Goal: Information Seeking & Learning: Learn about a topic

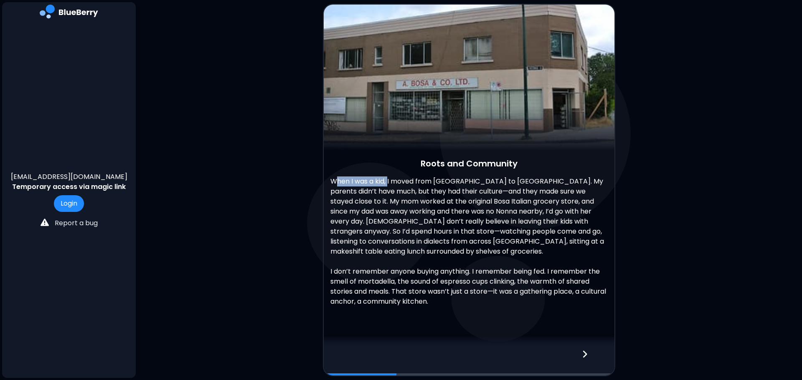
drag, startPoint x: 335, startPoint y: 181, endPoint x: 390, endPoint y: 183, distance: 54.4
click at [390, 183] on p "When I was a kid, I moved from [GEOGRAPHIC_DATA] to [GEOGRAPHIC_DATA]. My paren…" at bounding box center [468, 217] width 277 height 80
click at [467, 213] on p "When I was a kid, I moved from [GEOGRAPHIC_DATA] to [GEOGRAPHIC_DATA]. My paren…" at bounding box center [468, 217] width 277 height 80
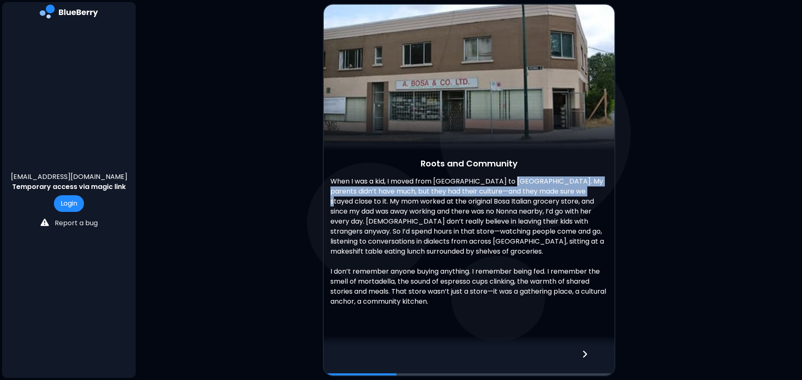
drag, startPoint x: 504, startPoint y: 187, endPoint x: 567, endPoint y: 190, distance: 63.6
click at [567, 190] on p "When I was a kid, I moved from Italy to Vancouver. My parents didn’t have much,…" at bounding box center [468, 217] width 277 height 80
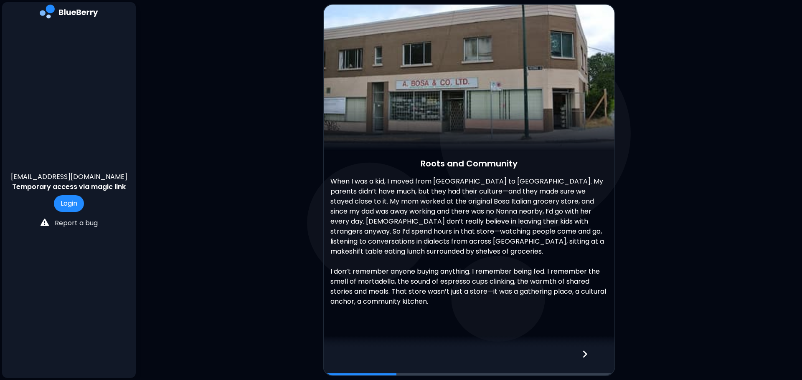
click at [546, 228] on p "When I was a kid, I moved from Italy to Vancouver. My parents didn’t have much,…" at bounding box center [468, 217] width 277 height 80
drag, startPoint x: 340, startPoint y: 192, endPoint x: 398, endPoint y: 193, distance: 57.6
click at [398, 193] on p "When I was a kid, I moved from Italy to Vancouver. My parents didn’t have much,…" at bounding box center [468, 217] width 277 height 80
click at [446, 237] on p "When I was a kid, I moved from Italy to Vancouver. My parents didn’t have much,…" at bounding box center [468, 217] width 277 height 80
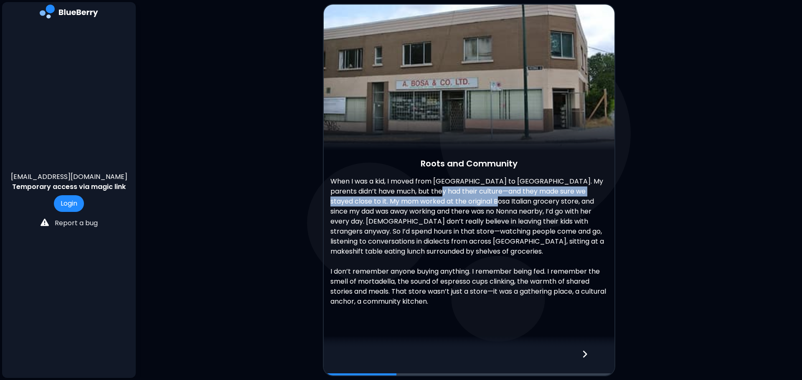
drag, startPoint x: 421, startPoint y: 193, endPoint x: 472, endPoint y: 201, distance: 51.6
click at [472, 201] on p "When I was a kid, I moved from Italy to Vancouver. My parents didn’t have much,…" at bounding box center [468, 217] width 277 height 80
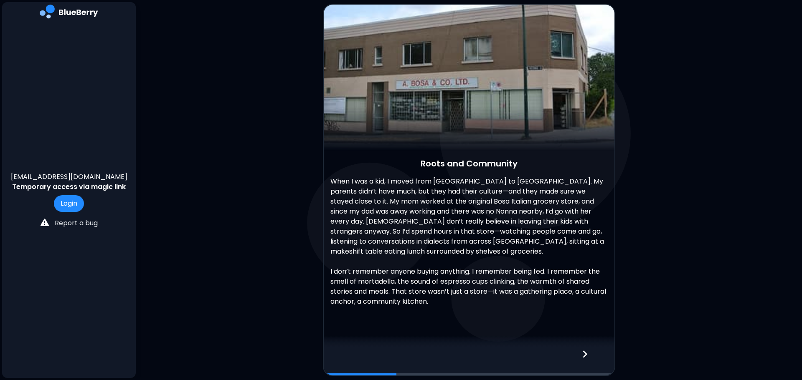
click at [494, 237] on p "When I was a kid, I moved from Italy to Vancouver. My parents didn’t have much,…" at bounding box center [468, 217] width 277 height 80
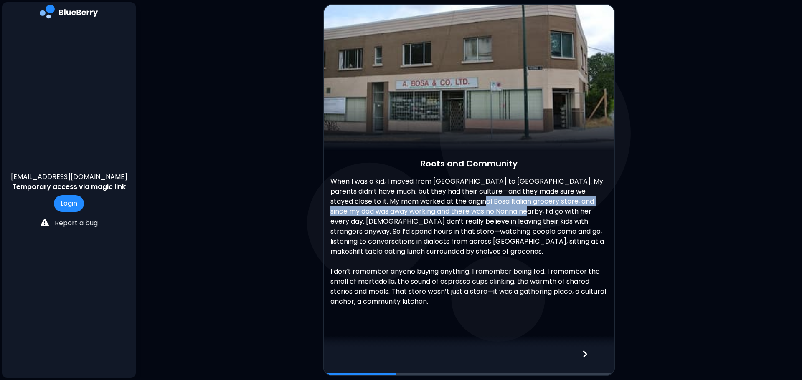
drag, startPoint x: 467, startPoint y: 205, endPoint x: 512, endPoint y: 210, distance: 44.9
click at [512, 210] on p "When I was a kid, I moved from Italy to Vancouver. My parents didn’t have much,…" at bounding box center [468, 217] width 277 height 80
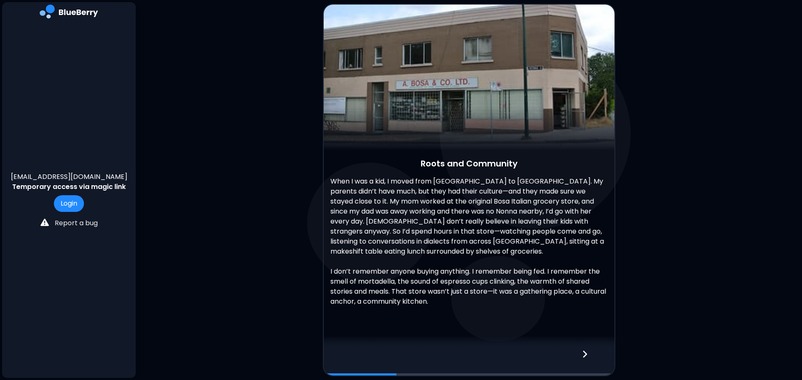
click at [531, 237] on p "When I was a kid, I moved from Italy to Vancouver. My parents didn’t have much,…" at bounding box center [468, 217] width 277 height 80
drag, startPoint x: 339, startPoint y: 216, endPoint x: 386, endPoint y: 217, distance: 46.8
click at [386, 217] on p "When I was a kid, I moved from Italy to Vancouver. My parents didn’t have much,…" at bounding box center [468, 217] width 277 height 80
click at [431, 241] on p "When I was a kid, I moved from Italy to Vancouver. My parents didn’t have much,…" at bounding box center [468, 217] width 277 height 80
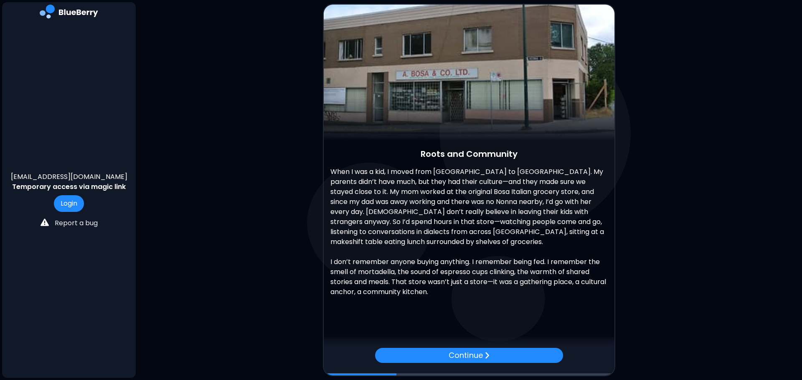
scroll to position [12, 0]
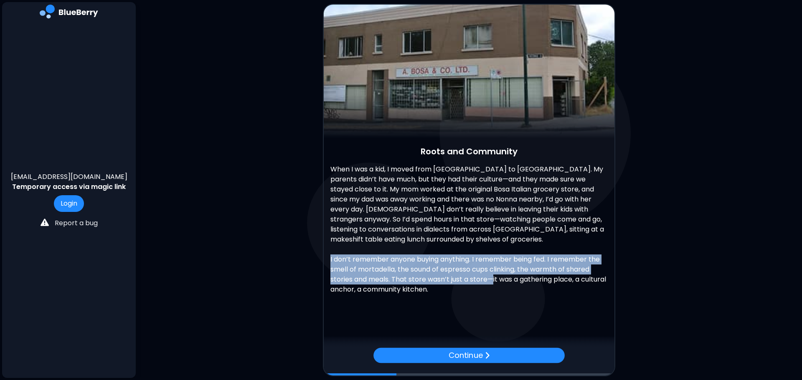
drag, startPoint x: 329, startPoint y: 257, endPoint x: 495, endPoint y: 282, distance: 168.0
click at [495, 282] on div "When I was a kid, I moved from Italy to Vancouver. My parents didn’t have much,…" at bounding box center [469, 234] width 291 height 139
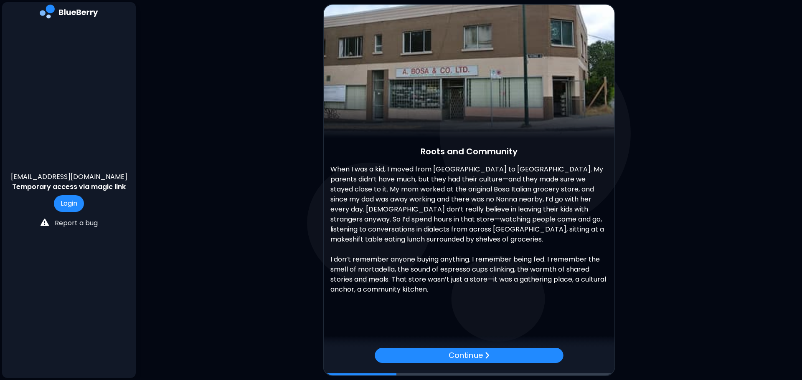
click at [470, 305] on div "Roots and Community When I was a kid, I moved from Italy to Vancouver. My paren…" at bounding box center [469, 170] width 291 height 357
click at [481, 305] on p "Continue" at bounding box center [466, 356] width 34 height 12
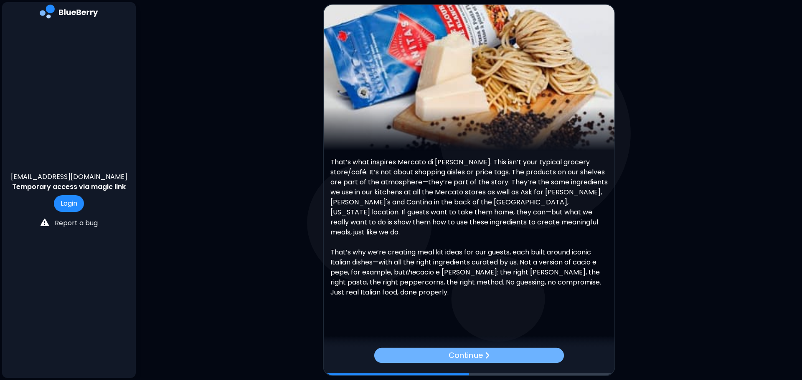
click at [482, 305] on p "Continue" at bounding box center [466, 356] width 34 height 12
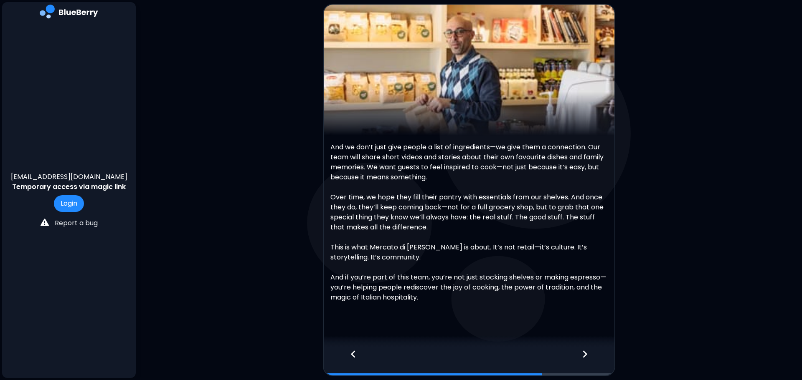
scroll to position [23, 0]
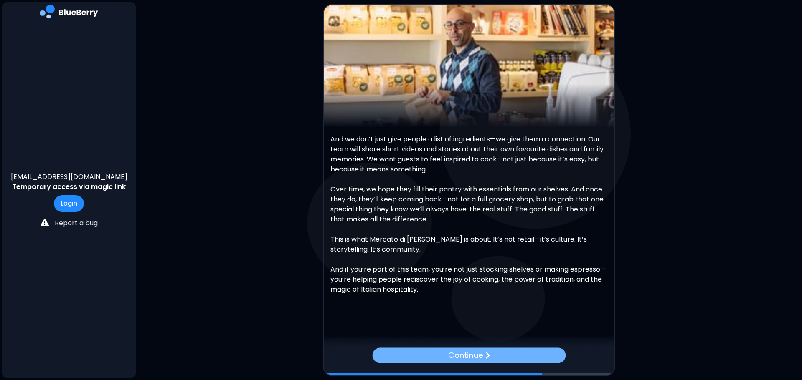
click at [457, 305] on p "Continue" at bounding box center [465, 356] width 35 height 12
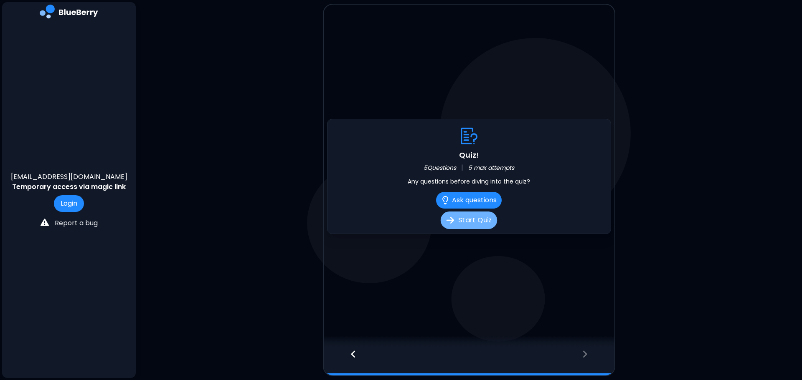
click at [468, 222] on button "Start Quiz" at bounding box center [469, 221] width 56 height 18
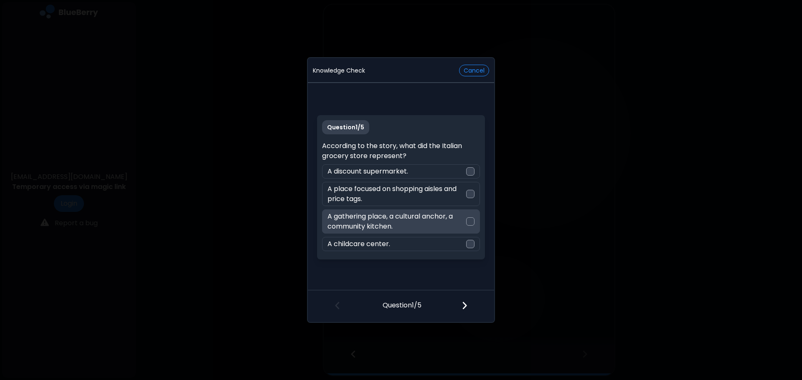
click at [471, 223] on div at bounding box center [470, 222] width 8 height 8
click at [462, 305] on img at bounding box center [465, 305] width 6 height 9
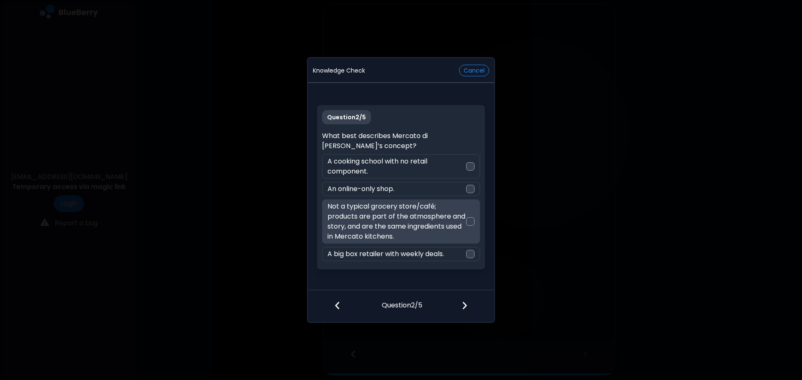
click at [469, 222] on div at bounding box center [470, 222] width 8 height 8
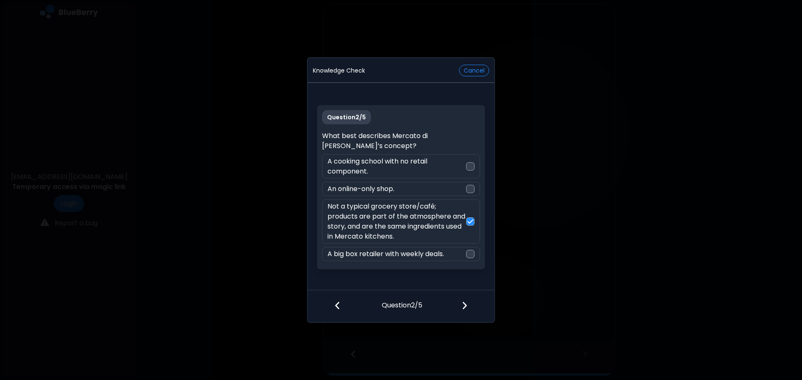
click at [465, 305] on img at bounding box center [465, 305] width 6 height 9
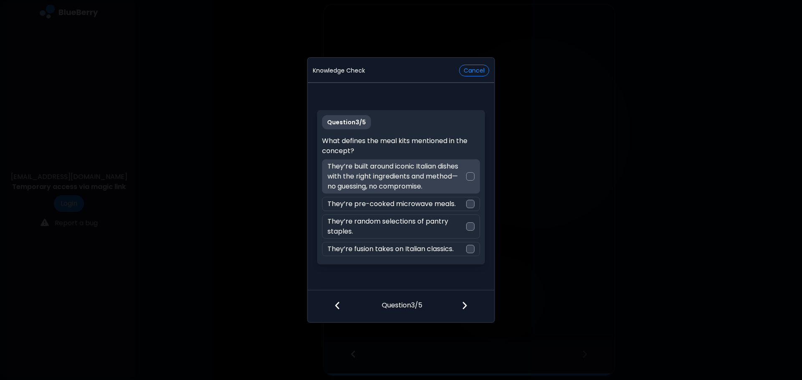
click at [430, 175] on p "They’re built around iconic Italian dishes with the right ingredients and metho…" at bounding box center [396, 177] width 138 height 30
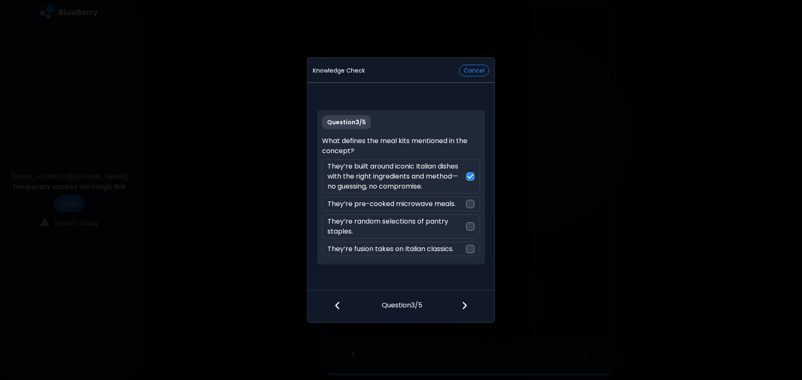
click at [466, 305] on img at bounding box center [465, 305] width 6 height 9
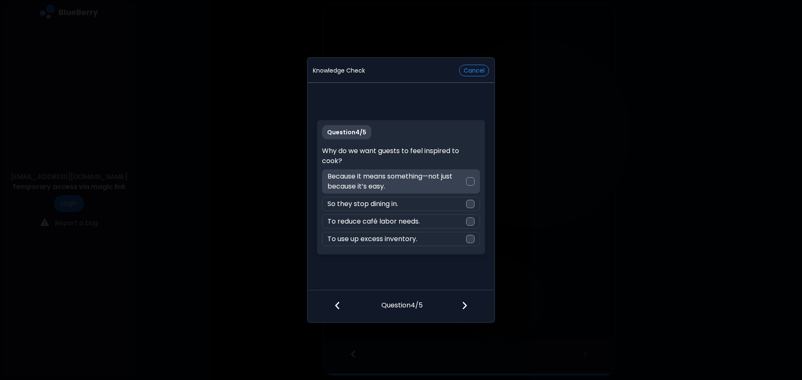
click at [469, 180] on div at bounding box center [470, 182] width 8 height 8
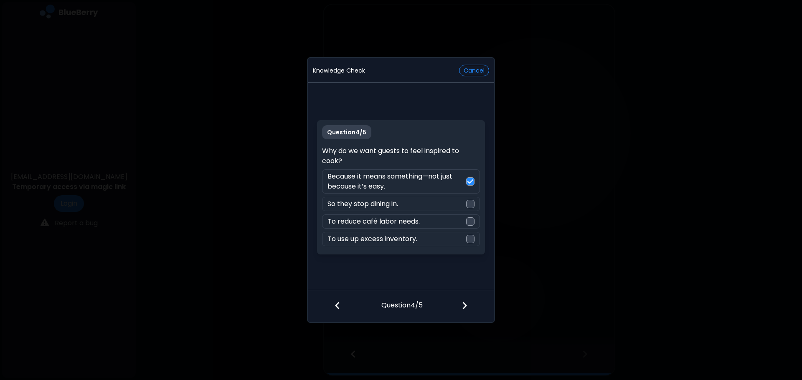
click at [465, 305] on img at bounding box center [465, 305] width 6 height 9
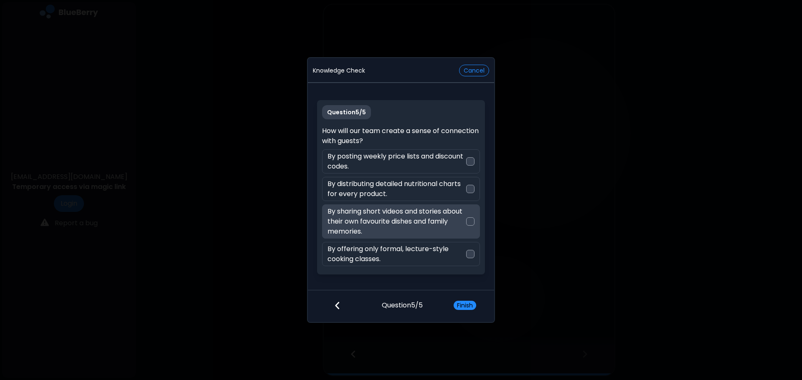
click at [413, 221] on p "By sharing short videos and stories about their own favourite dishes and family…" at bounding box center [396, 222] width 138 height 30
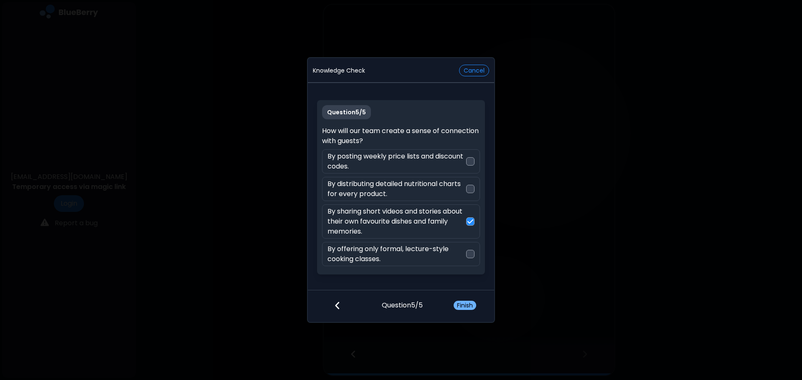
click at [462, 304] on button "Finish" at bounding box center [465, 305] width 23 height 9
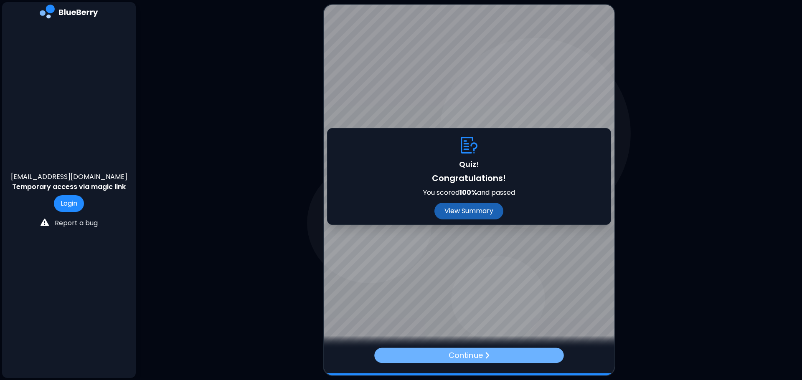
click at [469, 305] on p "Continue" at bounding box center [466, 356] width 34 height 12
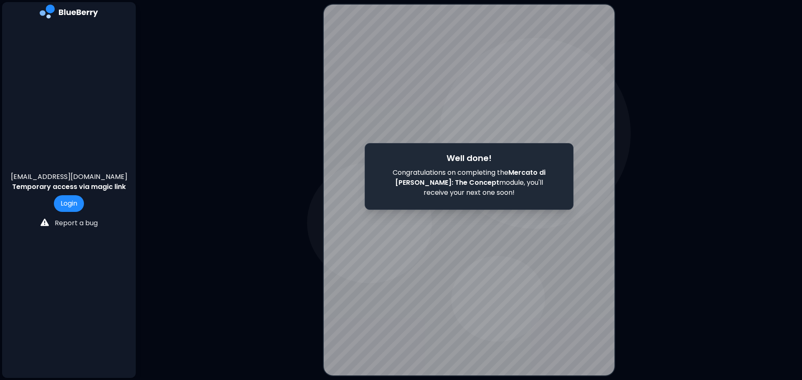
click at [516, 180] on p "Congratulations on completing the Mercato di Luigi: The Concept module , you'll…" at bounding box center [469, 183] width 160 height 30
drag, startPoint x: 479, startPoint y: 190, endPoint x: 480, endPoint y: 178, distance: 12.2
click at [479, 190] on p "Congratulations on completing the Mercato di Luigi: The Concept module , you'll…" at bounding box center [469, 183] width 160 height 30
click at [480, 177] on p "Congratulations on completing the Mercato di Luigi: The Concept module , you'll…" at bounding box center [469, 183] width 160 height 30
drag, startPoint x: 459, startPoint y: 185, endPoint x: 513, endPoint y: 184, distance: 53.5
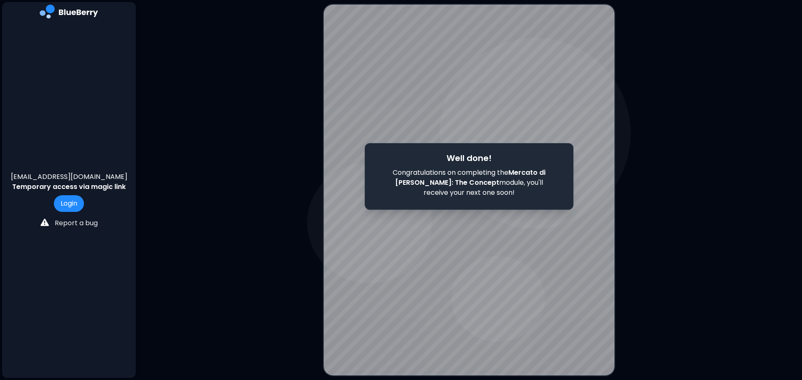
click at [468, 184] on p "Congratulations on completing the Mercato di Luigi: The Concept module , you'll…" at bounding box center [469, 183] width 160 height 30
drag, startPoint x: 518, startPoint y: 184, endPoint x: 526, endPoint y: 188, distance: 8.8
click at [519, 184] on p "Congratulations on completing the Mercato di Luigi: The Concept module , you'll…" at bounding box center [469, 183] width 160 height 30
click at [524, 198] on div "Well done! Congratulations on completing the Mercato di Luigi: The Concept modu…" at bounding box center [469, 176] width 209 height 67
drag, startPoint x: 471, startPoint y: 189, endPoint x: 454, endPoint y: 178, distance: 21.1
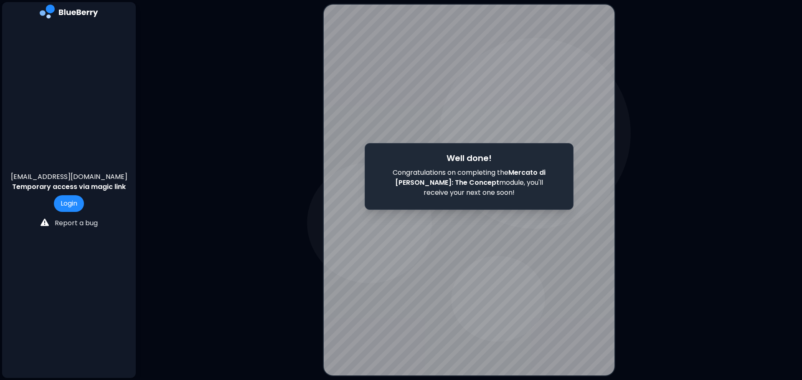
click at [477, 190] on p "Congratulations on completing the Mercato di Luigi: The Concept module , you'll…" at bounding box center [469, 183] width 160 height 30
drag, startPoint x: 428, startPoint y: 179, endPoint x: 482, endPoint y: 184, distance: 54.5
click at [482, 184] on p "Congratulations on completing the Mercato di Luigi: The Concept module , you'll…" at bounding box center [469, 183] width 160 height 30
click at [488, 213] on div at bounding box center [469, 190] width 291 height 371
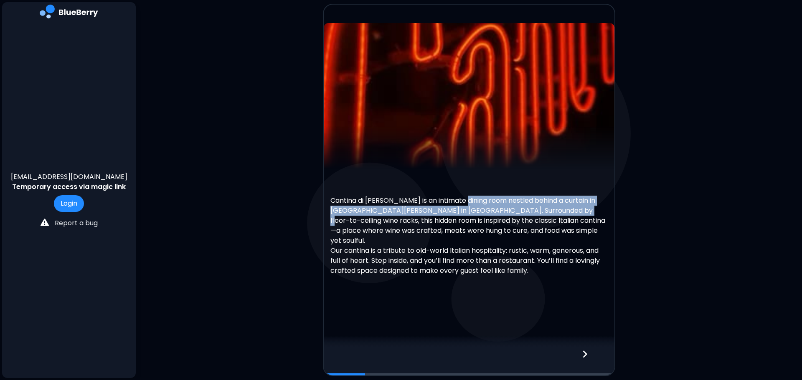
drag, startPoint x: 458, startPoint y: 211, endPoint x: 545, endPoint y: 215, distance: 87.8
click at [545, 215] on p "Cantina di [PERSON_NAME] is an intimate dining room nestled behind a curtain in…" at bounding box center [468, 211] width 277 height 70
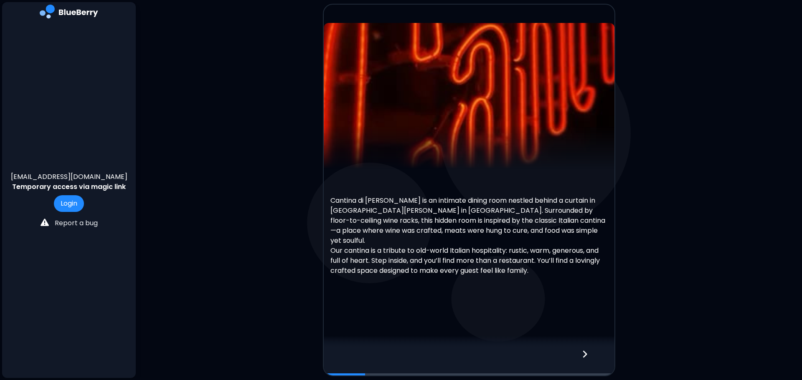
click at [525, 253] on p "Our cantina is a tribute to old-world Italian hospitality: rustic, warm, genero…" at bounding box center [468, 261] width 277 height 30
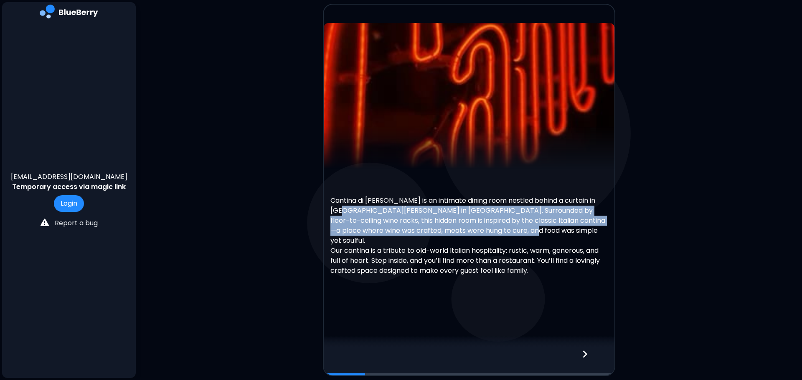
drag, startPoint x: 328, startPoint y: 220, endPoint x: 509, endPoint y: 234, distance: 181.4
click at [509, 234] on div "Cantina di [PERSON_NAME] is an intimate dining room nestled behind a curtain in…" at bounding box center [469, 230] width 291 height 109
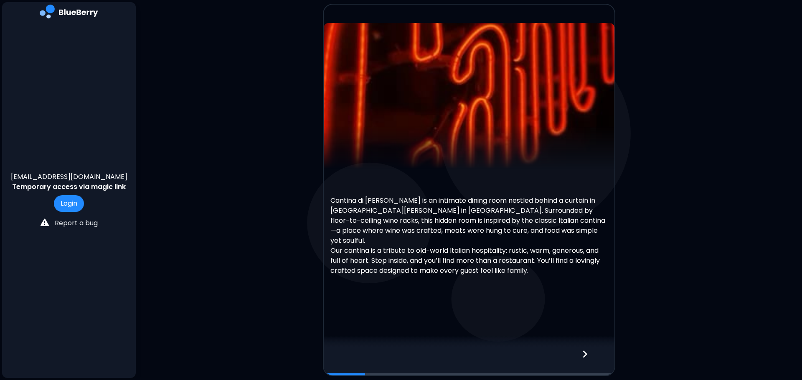
click at [462, 282] on div "Cantina di [PERSON_NAME] is an intimate dining room nestled behind a curtain in…" at bounding box center [469, 176] width 291 height 307
drag, startPoint x: 345, startPoint y: 236, endPoint x: 411, endPoint y: 238, distance: 66.0
click at [411, 238] on p "Cantina di [PERSON_NAME] is an intimate dining room nestled behind a curtain in…" at bounding box center [468, 211] width 277 height 70
click at [453, 292] on div "Cantina di [PERSON_NAME] is an intimate dining room nestled behind a curtain in…" at bounding box center [469, 176] width 291 height 307
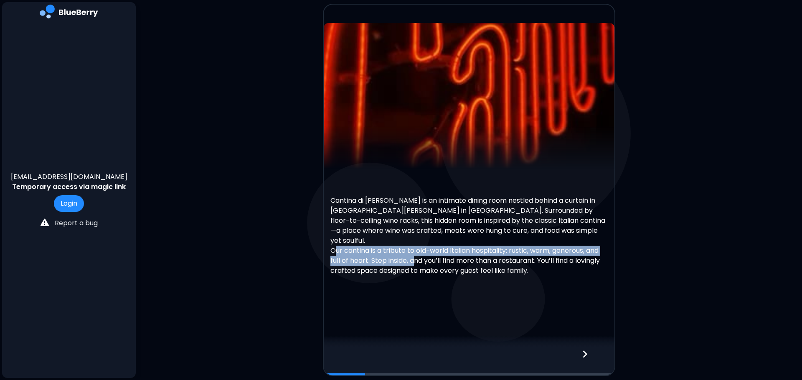
drag, startPoint x: 333, startPoint y: 245, endPoint x: 416, endPoint y: 254, distance: 83.6
click at [416, 254] on p "Our cantina is a tribute to old-world Italian hospitality: rustic, warm, genero…" at bounding box center [468, 261] width 277 height 30
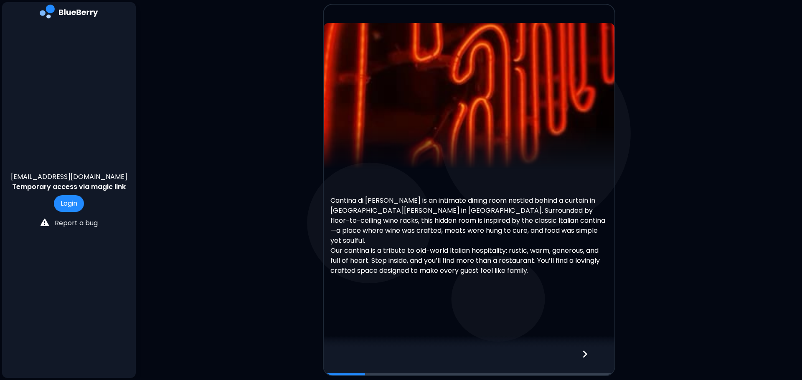
click at [444, 278] on div "Cantina di [PERSON_NAME] is an intimate dining room nestled behind a curtain in…" at bounding box center [469, 230] width 291 height 109
drag, startPoint x: 337, startPoint y: 260, endPoint x: 399, endPoint y: 259, distance: 61.8
click at [399, 259] on p "Our cantina is a tribute to old-world Italian hospitality: rustic, warm, genero…" at bounding box center [468, 261] width 277 height 30
click at [436, 289] on div "Cantina di [PERSON_NAME] is an intimate dining room nestled behind a curtain in…" at bounding box center [469, 176] width 291 height 307
click at [585, 305] on icon at bounding box center [585, 354] width 6 height 9
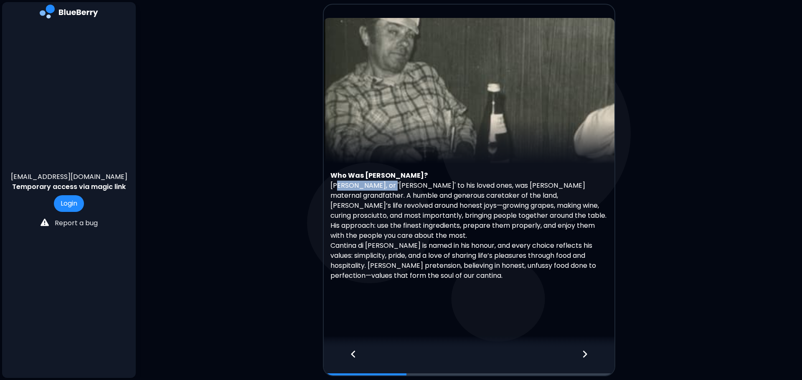
drag, startPoint x: 337, startPoint y: 193, endPoint x: 375, endPoint y: 195, distance: 38.5
click at [375, 195] on p "[PERSON_NAME], or '[PERSON_NAME]' to his loved ones, was [PERSON_NAME] maternal…" at bounding box center [468, 211] width 277 height 60
click at [400, 212] on p "[PERSON_NAME], or '[PERSON_NAME]' to his loved ones, was [PERSON_NAME] maternal…" at bounding box center [468, 211] width 277 height 60
drag, startPoint x: 378, startPoint y: 192, endPoint x: 415, endPoint y: 193, distance: 37.2
click at [415, 193] on p "[PERSON_NAME], or '[PERSON_NAME]' to his loved ones, was [PERSON_NAME] maternal…" at bounding box center [468, 211] width 277 height 60
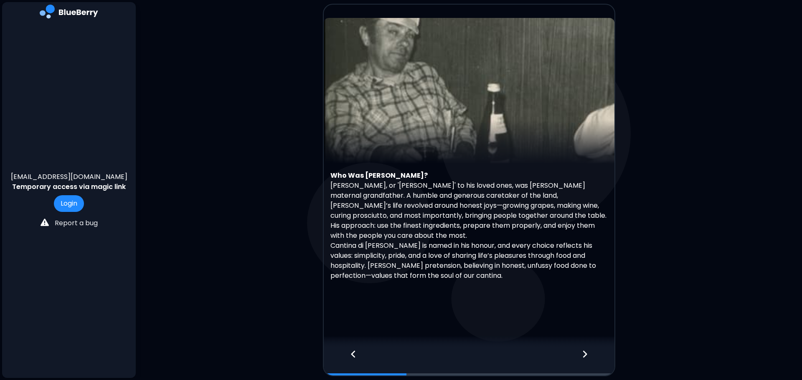
click at [462, 227] on p "[PERSON_NAME], or '[PERSON_NAME]' to his loved ones, was [PERSON_NAME] maternal…" at bounding box center [468, 211] width 277 height 60
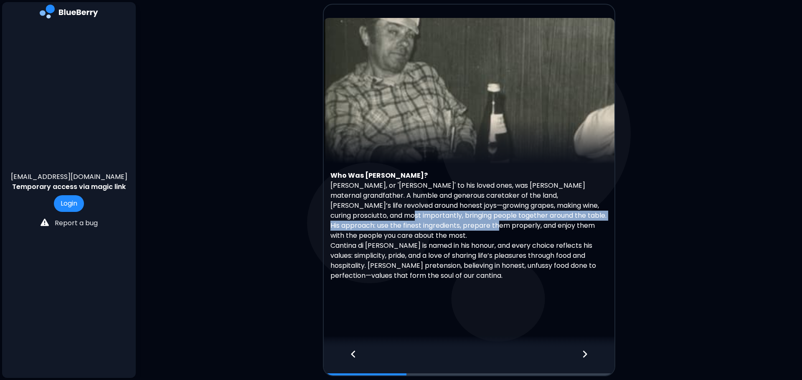
drag, startPoint x: 334, startPoint y: 225, endPoint x: 425, endPoint y: 227, distance: 91.1
click at [425, 227] on p "[PERSON_NAME], or '[PERSON_NAME]' to his loved ones, was [PERSON_NAME] maternal…" at bounding box center [468, 211] width 277 height 60
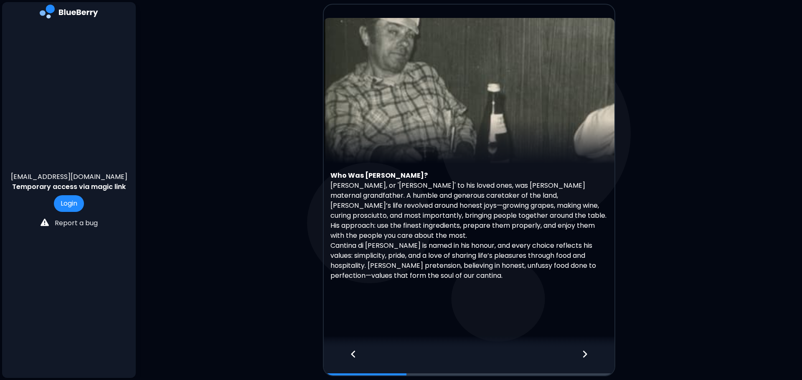
click at [480, 254] on p "Cantina di [PERSON_NAME] is named in his honour, and every choice reflects his …" at bounding box center [468, 261] width 277 height 40
drag, startPoint x: 334, startPoint y: 233, endPoint x: 383, endPoint y: 235, distance: 49.3
click at [383, 235] on p "[PERSON_NAME], or '[PERSON_NAME]' to his loved ones, was [PERSON_NAME] maternal…" at bounding box center [468, 211] width 277 height 60
click at [426, 263] on p "Cantina di [PERSON_NAME] is named in his honour, and every choice reflects his …" at bounding box center [468, 261] width 277 height 40
click at [487, 284] on div "Who Was [PERSON_NAME]? [PERSON_NAME], or '[PERSON_NAME]' to his loved ones, was…" at bounding box center [469, 230] width 291 height 119
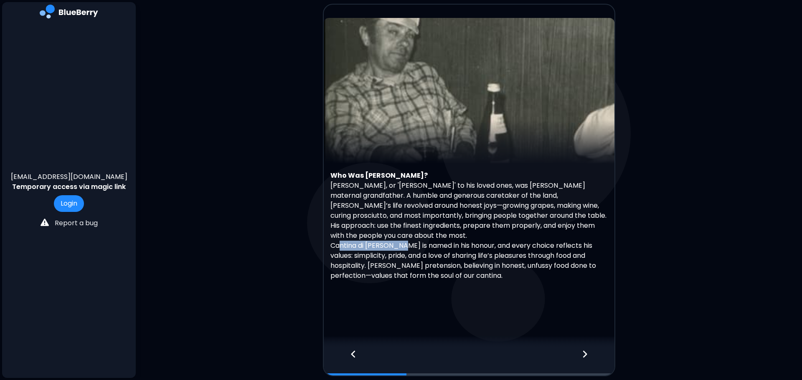
drag, startPoint x: 338, startPoint y: 242, endPoint x: 397, endPoint y: 241, distance: 58.5
click at [397, 241] on p "Cantina di [PERSON_NAME] is named in his honour, and every choice reflects his …" at bounding box center [468, 261] width 277 height 40
click at [465, 269] on p "Cantina di [PERSON_NAME] is named in his honour, and every choice reflects his …" at bounding box center [468, 261] width 277 height 40
drag, startPoint x: 335, startPoint y: 248, endPoint x: 414, endPoint y: 251, distance: 79.9
click at [414, 251] on p "Cantina di [PERSON_NAME] is named in his honour, and every choice reflects his …" at bounding box center [468, 261] width 277 height 40
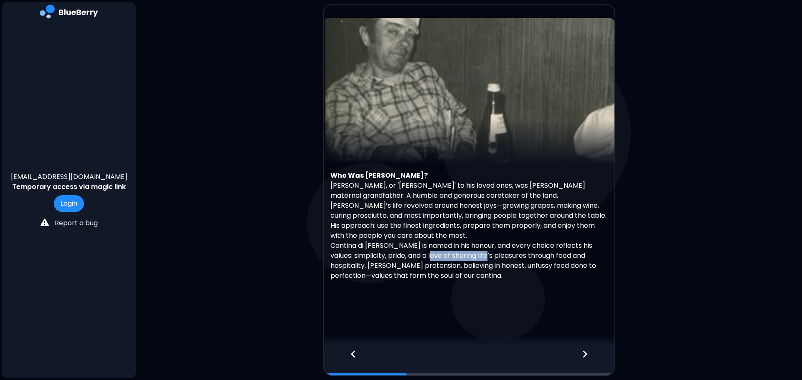
drag, startPoint x: 436, startPoint y: 254, endPoint x: 492, endPoint y: 254, distance: 56.8
click at [492, 254] on p "Cantina di [PERSON_NAME] is named in his honour, and every choice reflects his …" at bounding box center [468, 261] width 277 height 40
click at [525, 285] on div "Who Was [PERSON_NAME]? [PERSON_NAME], or '[PERSON_NAME]' to his loved ones, was…" at bounding box center [469, 176] width 291 height 317
drag, startPoint x: 342, startPoint y: 260, endPoint x: 431, endPoint y: 264, distance: 89.4
click at [431, 264] on p "Cantina di [PERSON_NAME] is named in his honour, and every choice reflects his …" at bounding box center [468, 261] width 277 height 40
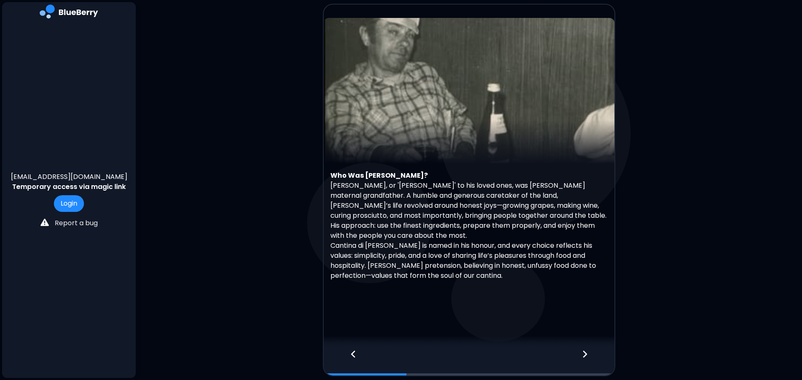
click at [480, 287] on div "Who Was [PERSON_NAME]? [PERSON_NAME], or '[PERSON_NAME]' to his loved ones, was…" at bounding box center [469, 176] width 291 height 317
click at [587, 305] on icon at bounding box center [585, 354] width 6 height 9
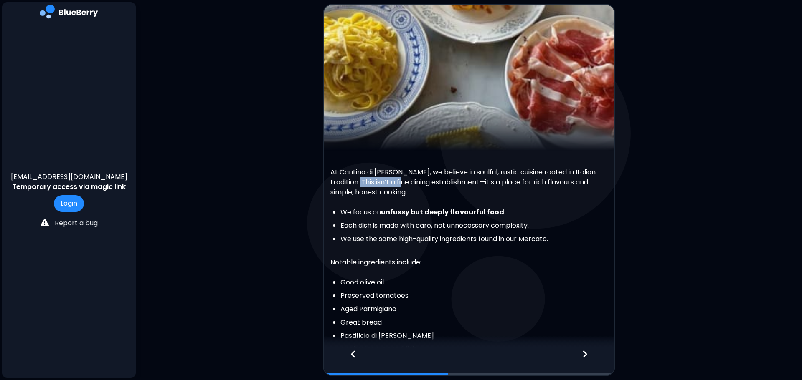
drag, startPoint x: 335, startPoint y: 185, endPoint x: 384, endPoint y: 186, distance: 49.3
click at [384, 186] on p "At Cantina di [PERSON_NAME], we believe in soulful, rustic cuisine rooted in It…" at bounding box center [468, 182] width 277 height 30
click at [438, 195] on p "At Cantina di [PERSON_NAME], we believe in soulful, rustic cuisine rooted in It…" at bounding box center [468, 182] width 277 height 30
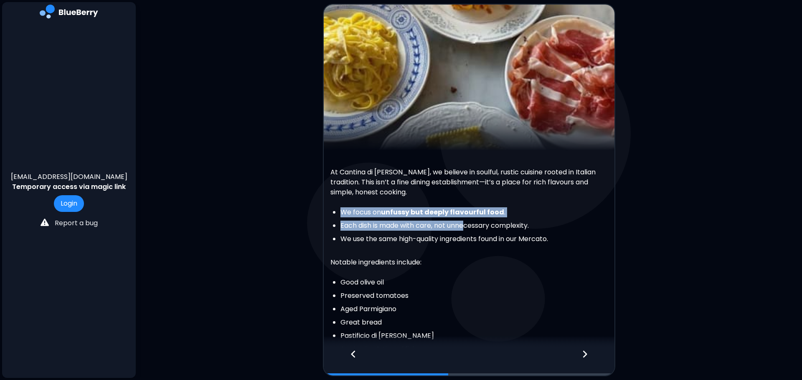
drag, startPoint x: 337, startPoint y: 213, endPoint x: 468, endPoint y: 221, distance: 131.8
click at [468, 221] on ul "We focus on unfussy but deeply flavourful food . Each dish is made with care, n…" at bounding box center [468, 226] width 277 height 37
click at [518, 209] on li "We focus on unfussy but deeply flavourful food ." at bounding box center [473, 213] width 267 height 10
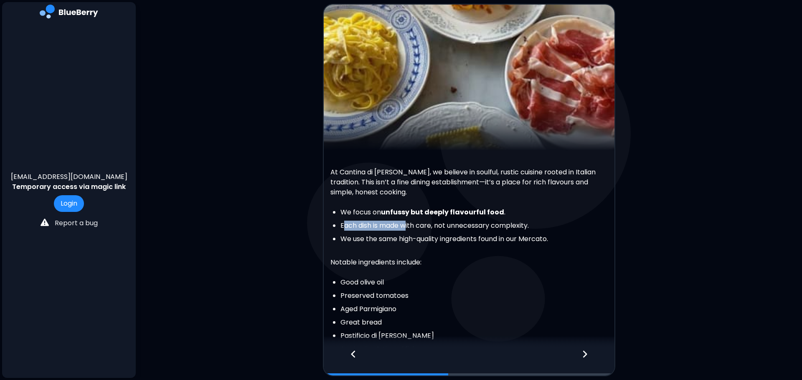
drag, startPoint x: 342, startPoint y: 225, endPoint x: 406, endPoint y: 223, distance: 63.9
click at [406, 223] on li "Each dish is made with care, not unnecessary complexity." at bounding box center [473, 226] width 267 height 10
click at [481, 230] on li "Each dish is made with care, not unnecessary complexity." at bounding box center [473, 226] width 267 height 10
drag, startPoint x: 534, startPoint y: 228, endPoint x: 429, endPoint y: 233, distance: 105.0
click at [429, 233] on ul "We focus on unfussy but deeply flavourful food . Each dish is made with care, n…" at bounding box center [468, 226] width 277 height 37
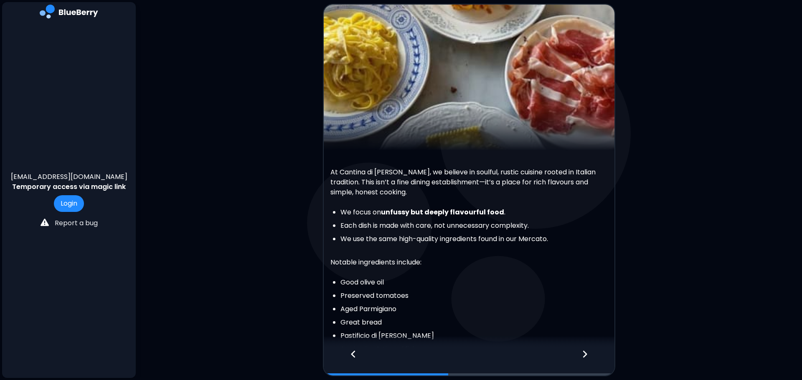
drag, startPoint x: 571, startPoint y: 282, endPoint x: 401, endPoint y: 249, distance: 173.0
click at [569, 281] on li "Good olive oil" at bounding box center [473, 283] width 267 height 10
drag, startPoint x: 344, startPoint y: 241, endPoint x: 384, endPoint y: 241, distance: 40.1
click at [384, 241] on li "We use the same high-quality ingredients found in our Mercato." at bounding box center [473, 239] width 267 height 10
click at [488, 264] on p "Notable ingredients include:" at bounding box center [468, 263] width 277 height 10
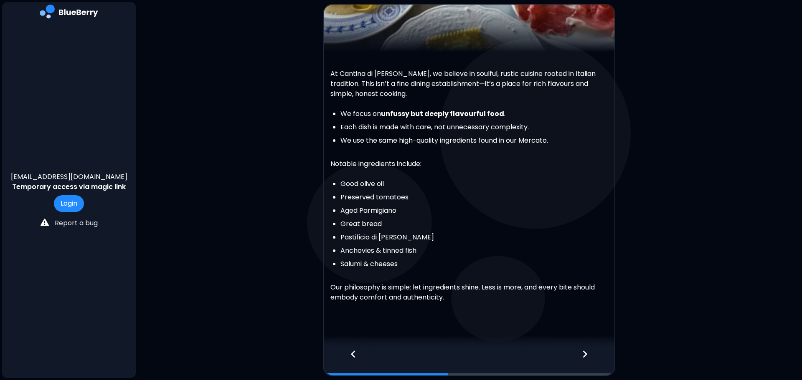
scroll to position [107, 0]
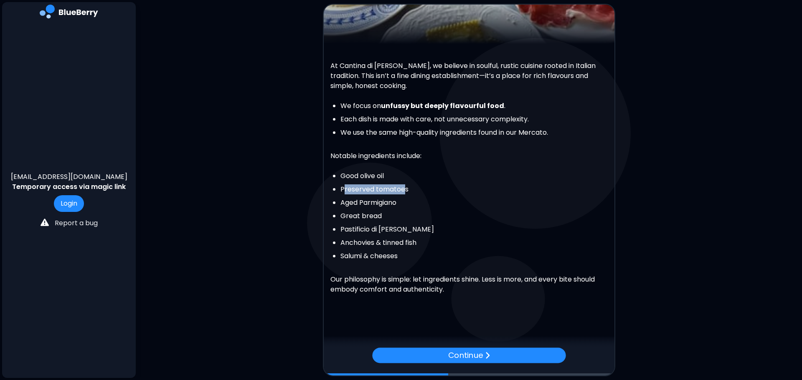
drag, startPoint x: 348, startPoint y: 190, endPoint x: 405, endPoint y: 191, distance: 56.8
click at [405, 191] on li "Preserved tomatoes" at bounding box center [473, 190] width 267 height 10
click at [478, 205] on li "Aged Parmigiano" at bounding box center [473, 203] width 267 height 10
drag, startPoint x: 373, startPoint y: 204, endPoint x: 388, endPoint y: 205, distance: 14.2
click at [388, 205] on li "Aged Parmigiano" at bounding box center [473, 203] width 267 height 10
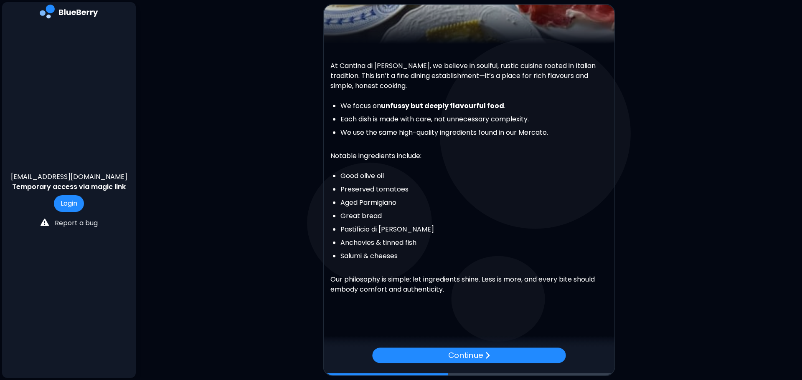
click at [479, 214] on li "Great bread" at bounding box center [473, 216] width 267 height 10
drag, startPoint x: 337, startPoint y: 214, endPoint x: 372, endPoint y: 213, distance: 34.3
click at [372, 213] on ul "Good olive oil Preserved tomatoes Aged Parmigiano Great bread Pastificio di [PE…" at bounding box center [468, 216] width 277 height 90
click at [470, 216] on li "Great bread" at bounding box center [473, 216] width 267 height 10
drag, startPoint x: 342, startPoint y: 243, endPoint x: 417, endPoint y: 245, distance: 74.8
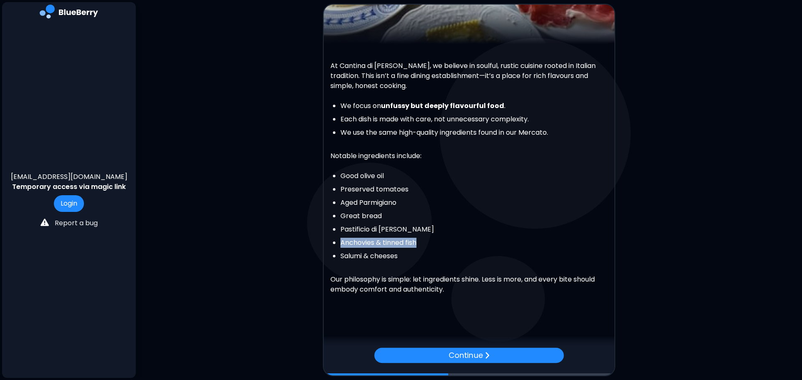
click at [417, 245] on li "Anchovies & tinned fish" at bounding box center [473, 243] width 267 height 10
drag, startPoint x: 472, startPoint y: 258, endPoint x: 459, endPoint y: 261, distance: 13.4
click at [473, 257] on li "Salumi & cheeses" at bounding box center [473, 256] width 267 height 10
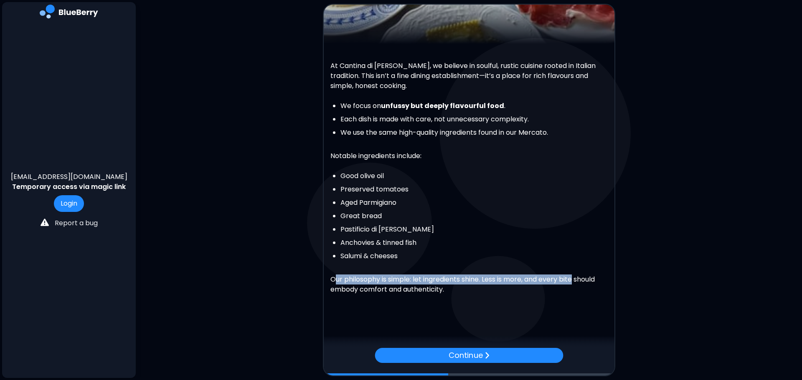
drag, startPoint x: 333, startPoint y: 280, endPoint x: 578, endPoint y: 284, distance: 244.8
click at [578, 284] on p "Our philosophy is simple: let ingredients shine. Less is more, and every bite s…" at bounding box center [468, 285] width 277 height 20
click at [566, 297] on div "At Cantina di [PERSON_NAME], we believe in soulful, rustic cuisine rooted in It…" at bounding box center [469, 177] width 291 height 252
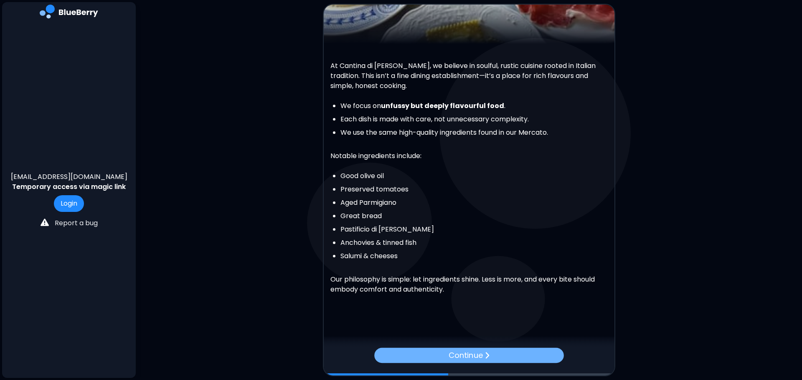
click at [482, 305] on p "Continue" at bounding box center [466, 356] width 34 height 12
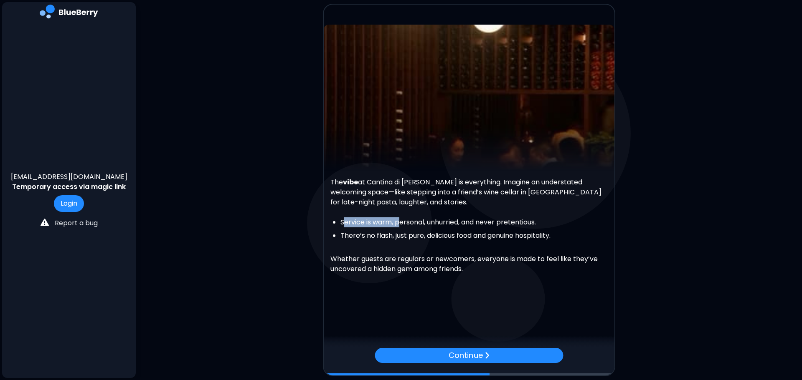
drag, startPoint x: 343, startPoint y: 227, endPoint x: 400, endPoint y: 222, distance: 57.4
click at [400, 222] on li "Service is warm, personal, unhurried, and never pretentious." at bounding box center [473, 223] width 267 height 10
click at [450, 230] on ul "Service is warm, personal, unhurried, and never pretentious. There’s no flash, …" at bounding box center [468, 229] width 277 height 23
drag, startPoint x: 338, startPoint y: 238, endPoint x: 385, endPoint y: 237, distance: 46.8
click at [385, 237] on ul "Service is warm, personal, unhurried, and never pretentious. There’s no flash, …" at bounding box center [468, 229] width 277 height 23
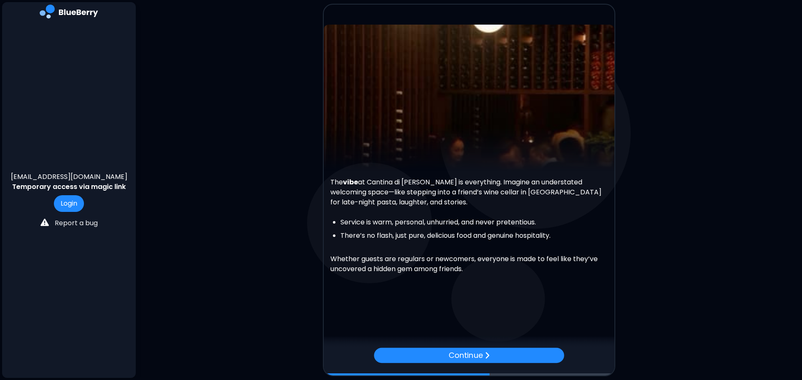
click at [401, 246] on p at bounding box center [468, 249] width 277 height 10
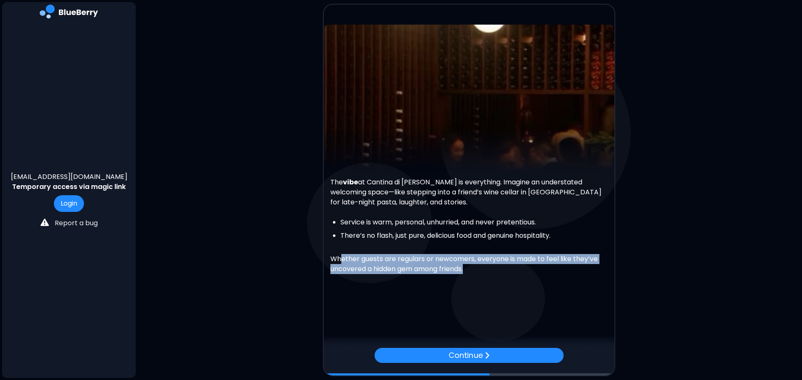
drag, startPoint x: 341, startPoint y: 261, endPoint x: 467, endPoint y: 265, distance: 126.2
click at [467, 265] on p "Whether guests are regulars or newcomers, everyone is made to feel like they’ve…" at bounding box center [468, 264] width 277 height 20
click at [518, 300] on div "The vibe at Cantina di [PERSON_NAME] is everything. Imagine an understated welc…" at bounding box center [469, 177] width 291 height 304
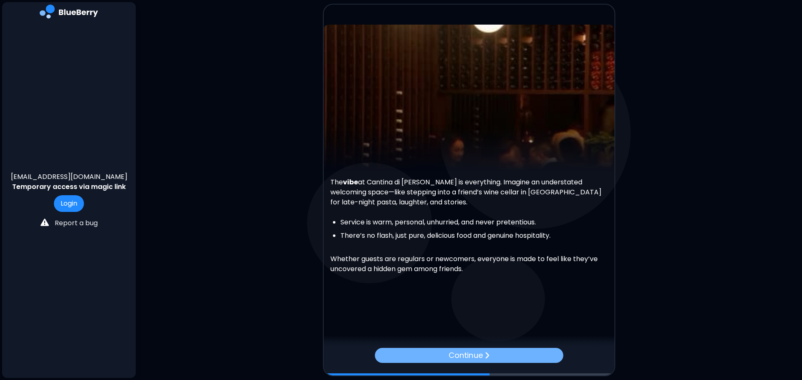
click at [475, 305] on p "Continue" at bounding box center [466, 356] width 34 height 12
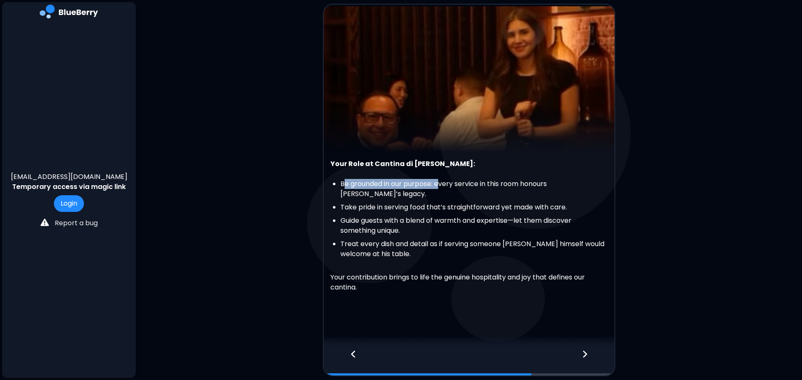
drag, startPoint x: 346, startPoint y: 188, endPoint x: 440, endPoint y: 194, distance: 93.8
click at [440, 194] on li "Be grounded in our purpose: every service in this room honours [PERSON_NAME]’s …" at bounding box center [473, 189] width 267 height 20
drag, startPoint x: 457, startPoint y: 227, endPoint x: 464, endPoint y: 239, distance: 14.0
click at [457, 227] on li "Guide guests with a blend of warmth and expertise—let them discover something u…" at bounding box center [473, 226] width 267 height 20
drag, startPoint x: 353, startPoint y: 214, endPoint x: 400, endPoint y: 217, distance: 46.9
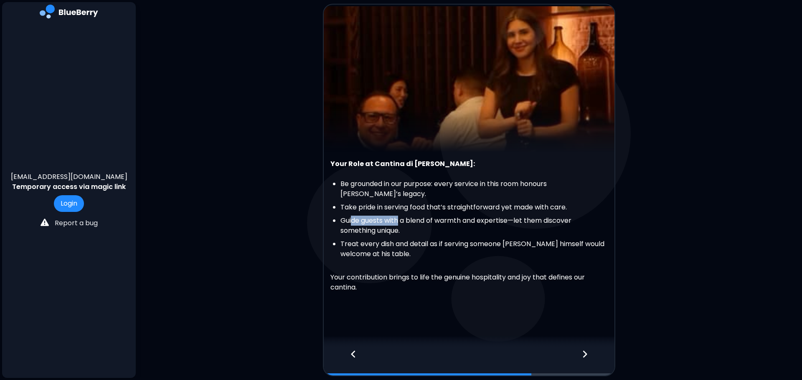
click at [400, 217] on li "Guide guests with a blend of warmth and expertise—let them discover something u…" at bounding box center [473, 226] width 267 height 20
click at [429, 227] on li "Guide guests with a blend of warmth and expertise—let them discover something u…" at bounding box center [473, 226] width 267 height 20
drag, startPoint x: 341, startPoint y: 229, endPoint x: 384, endPoint y: 228, distance: 43.0
click at [384, 228] on li "Guide guests with a blend of warmth and expertise—let them discover something u…" at bounding box center [473, 226] width 267 height 20
click at [440, 229] on li "Guide guests with a blend of warmth and expertise—let them discover something u…" at bounding box center [473, 226] width 267 height 20
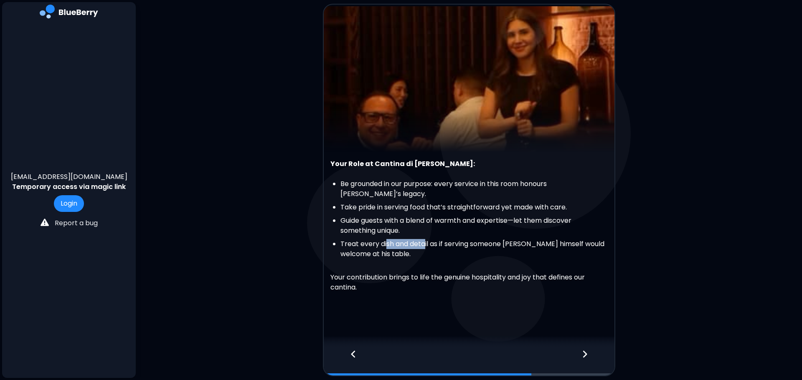
drag, startPoint x: 386, startPoint y: 237, endPoint x: 425, endPoint y: 238, distance: 38.8
click at [425, 239] on li "Treat every dish and detail as if serving someone [PERSON_NAME] himself would w…" at bounding box center [473, 249] width 267 height 20
click at [482, 246] on li "Treat every dish and detail as if serving someone [PERSON_NAME] himself would w…" at bounding box center [473, 249] width 267 height 20
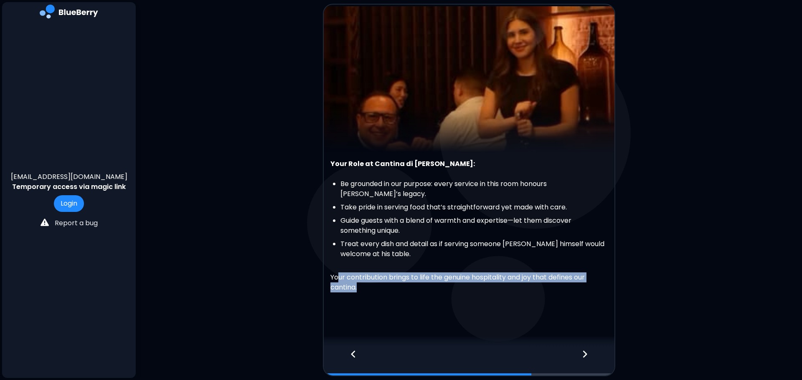
drag, startPoint x: 337, startPoint y: 276, endPoint x: 420, endPoint y: 279, distance: 82.7
click at [420, 279] on p "Your contribution brings to life the genuine hospitality and joy that defines o…" at bounding box center [468, 278] width 277 height 30
click at [485, 305] on div "Your Role at Cantina di [PERSON_NAME]: Be grounded in our purpose: every servic…" at bounding box center [469, 176] width 291 height 341
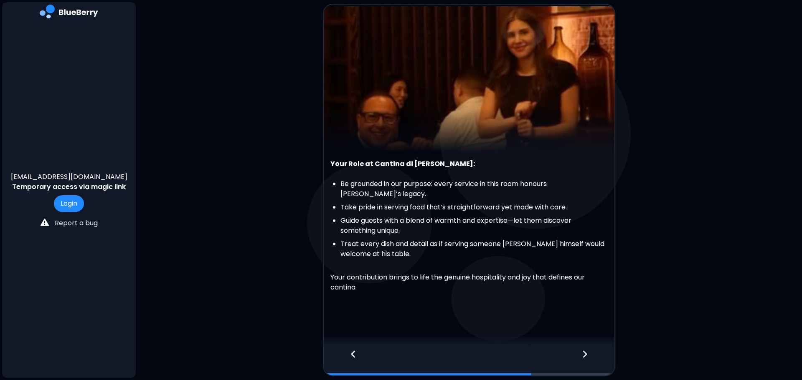
click at [585, 305] on icon at bounding box center [585, 354] width 6 height 9
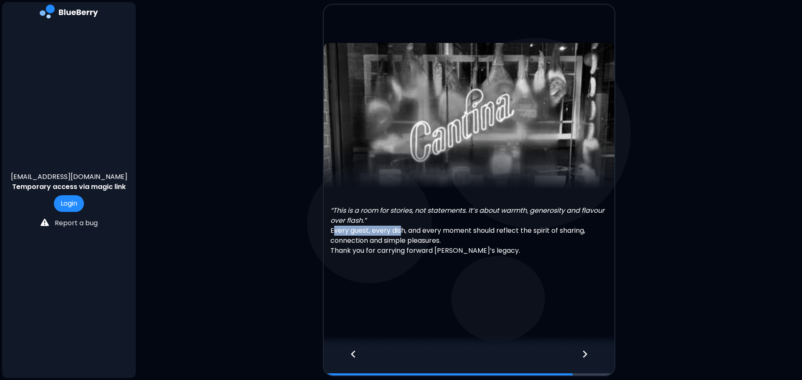
drag, startPoint x: 333, startPoint y: 231, endPoint x: 400, endPoint y: 234, distance: 66.5
click at [400, 234] on p "Every guest, every dish, and every moment should reflect the spirit of sharing,…" at bounding box center [468, 236] width 277 height 20
click at [427, 252] on p "Thank you for carrying forward [PERSON_NAME]’s legacy." at bounding box center [468, 251] width 277 height 10
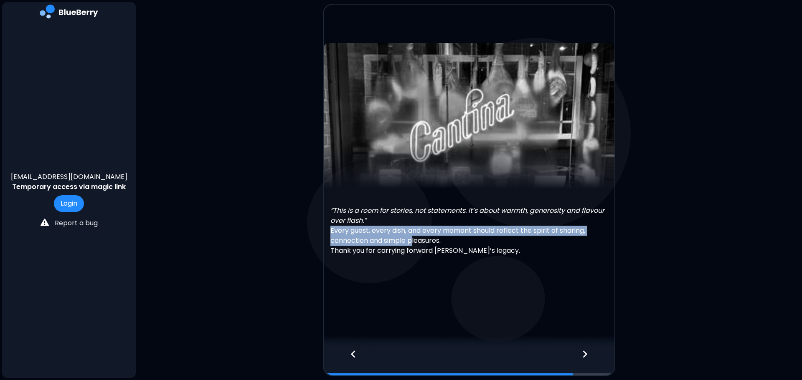
drag, startPoint x: 330, startPoint y: 231, endPoint x: 423, endPoint y: 242, distance: 93.7
click at [415, 238] on p "Every guest, every dish, and every moment should reflect the spirit of sharing,…" at bounding box center [468, 236] width 277 height 20
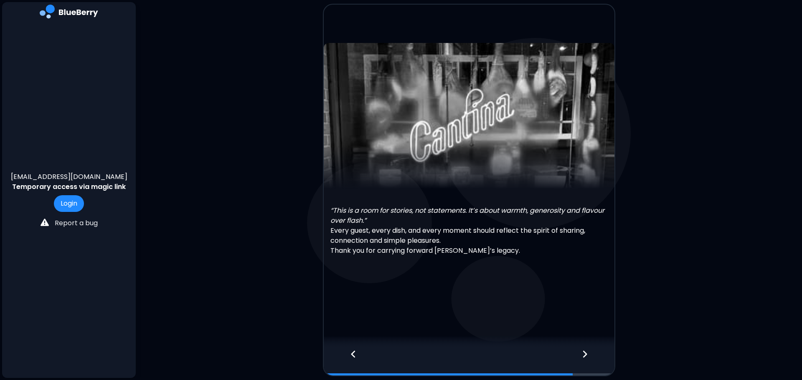
click at [488, 279] on div "“This is a room for stories, not statements. It’s about warmth, generosity and …" at bounding box center [469, 176] width 291 height 267
click at [583, 305] on icon at bounding box center [585, 354] width 6 height 9
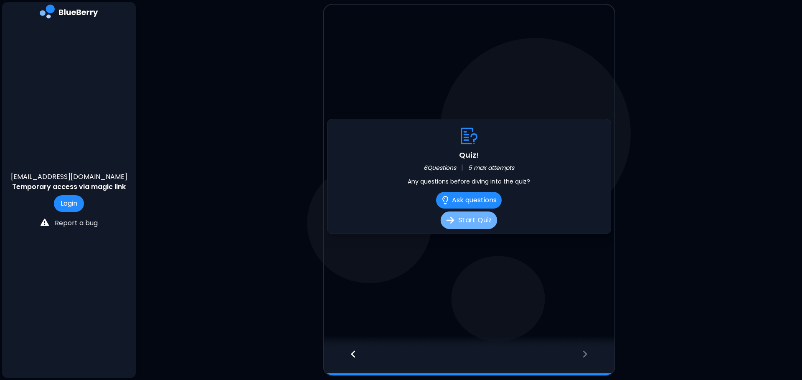
click at [464, 222] on button "Start Quiz" at bounding box center [469, 221] width 56 height 18
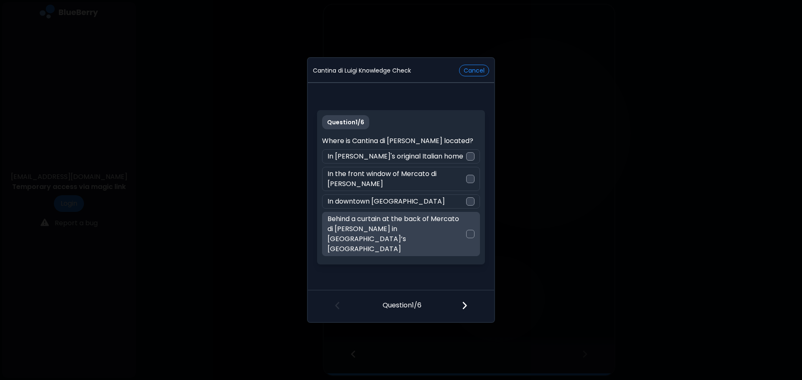
click at [471, 231] on div at bounding box center [470, 234] width 8 height 8
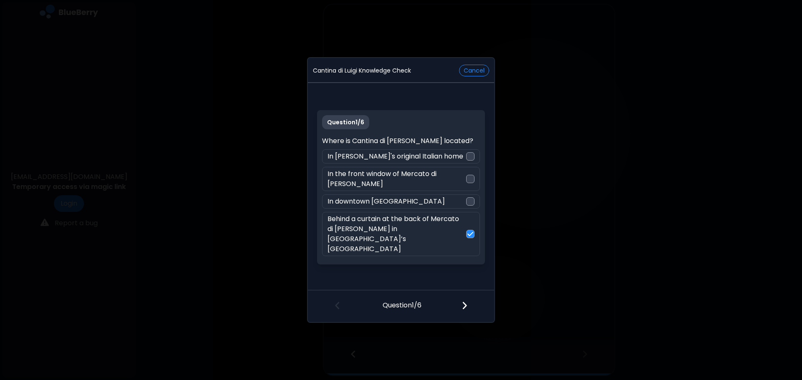
click at [463, 303] on img at bounding box center [465, 305] width 6 height 9
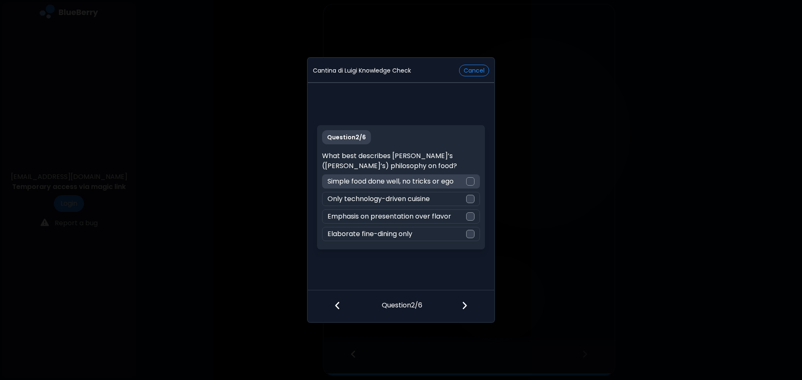
click at [467, 179] on div at bounding box center [470, 182] width 8 height 8
click at [464, 305] on img at bounding box center [465, 305] width 6 height 9
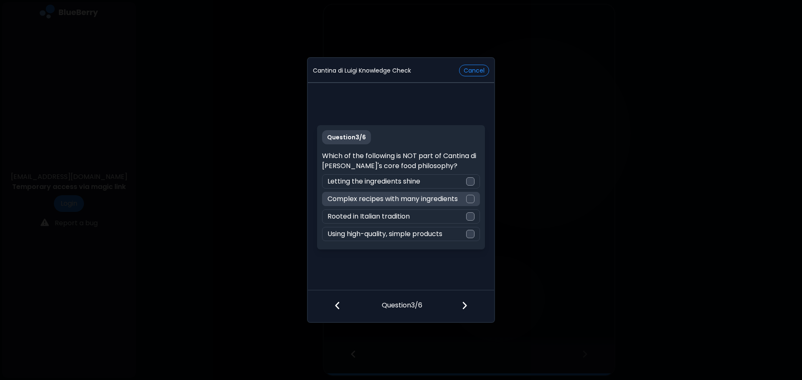
click at [472, 200] on div at bounding box center [470, 199] width 8 height 8
click at [465, 305] on img at bounding box center [465, 305] width 6 height 9
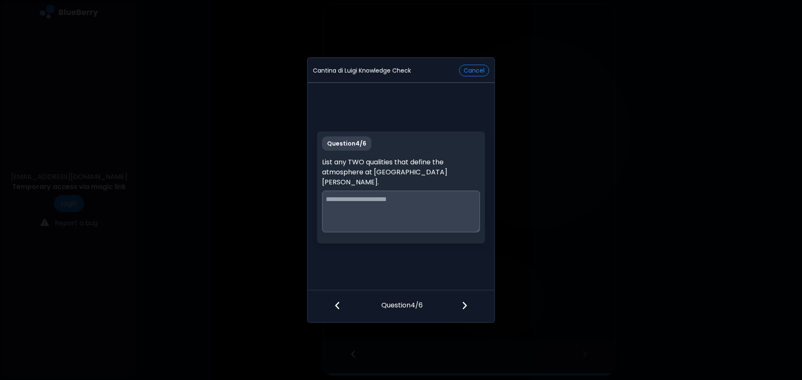
click at [428, 199] on textarea at bounding box center [400, 212] width 157 height 42
click at [346, 195] on textarea "**********" at bounding box center [400, 212] width 157 height 42
click at [410, 193] on textarea "**********" at bounding box center [400, 212] width 157 height 42
drag, startPoint x: 358, startPoint y: 194, endPoint x: 351, endPoint y: 225, distance: 31.7
click at [358, 194] on textarea "**********" at bounding box center [400, 212] width 157 height 42
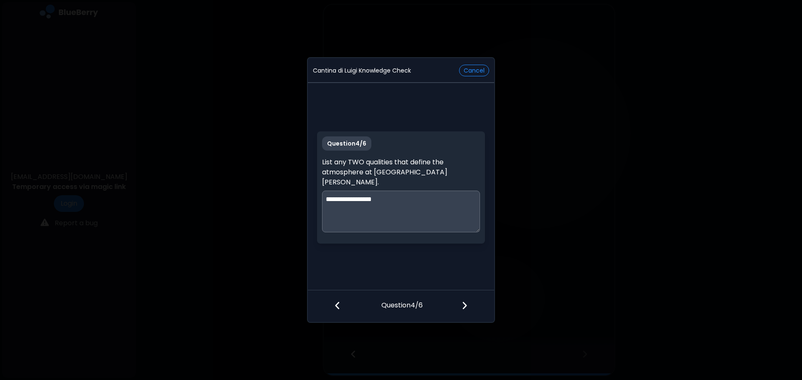
type textarea "**********"
click at [462, 305] on img at bounding box center [465, 305] width 6 height 9
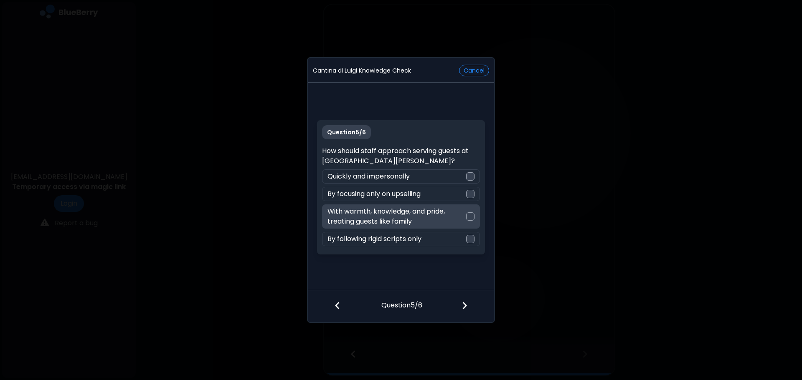
click at [470, 217] on div at bounding box center [470, 217] width 8 height 8
click at [467, 305] on div at bounding box center [469, 306] width 49 height 31
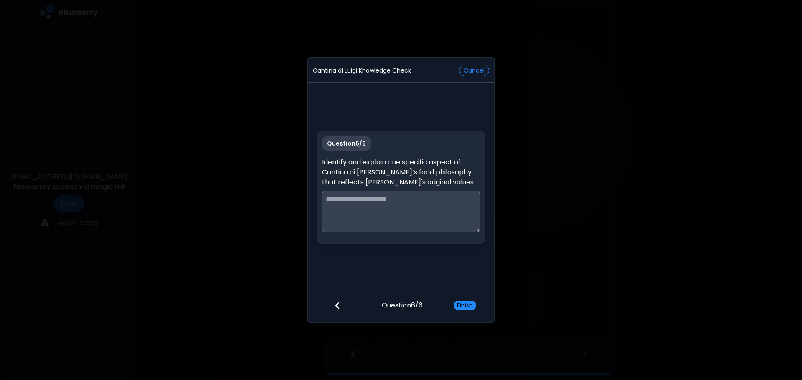
click at [403, 208] on textarea at bounding box center [400, 212] width 157 height 42
type textarea "**********"
click at [460, 303] on button "Finish" at bounding box center [465, 305] width 23 height 9
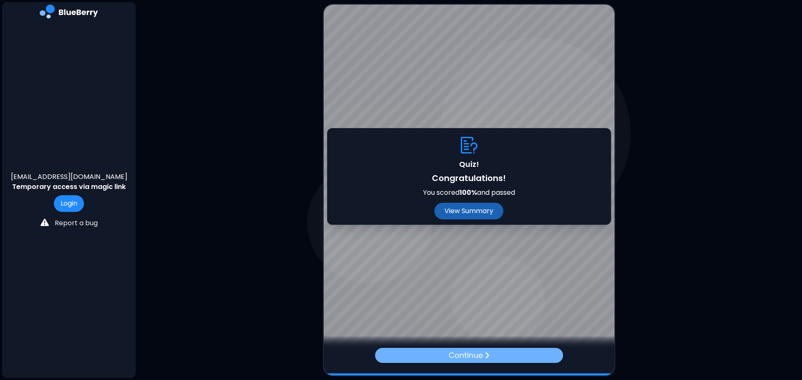
click at [473, 305] on p "Continue" at bounding box center [466, 356] width 34 height 12
